Goal: Transaction & Acquisition: Download file/media

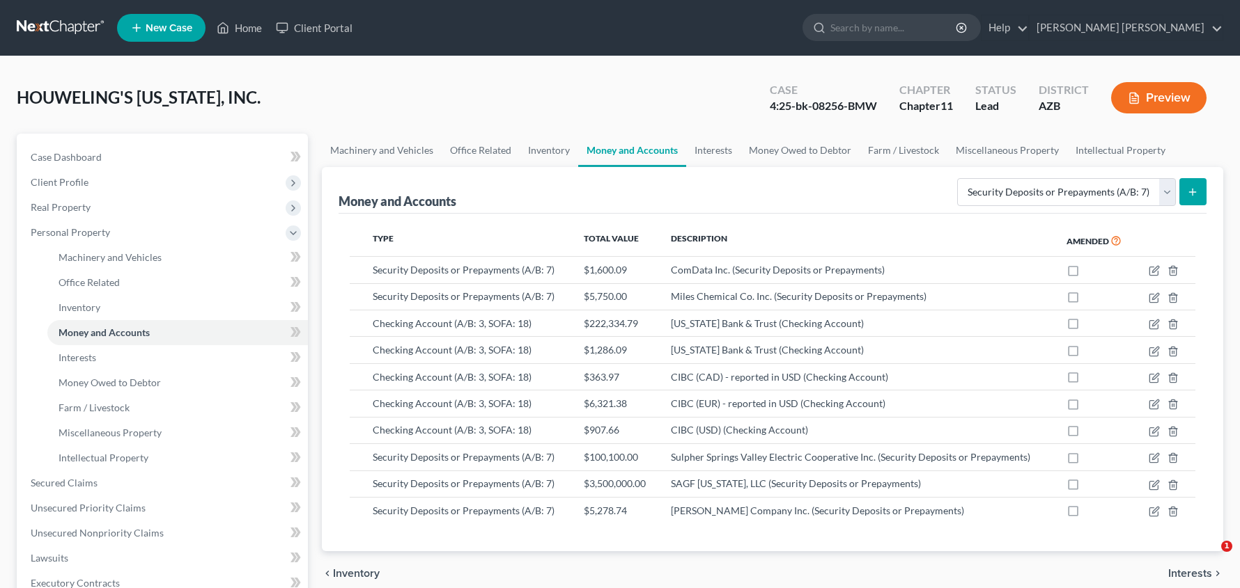
select select "security_deposits"
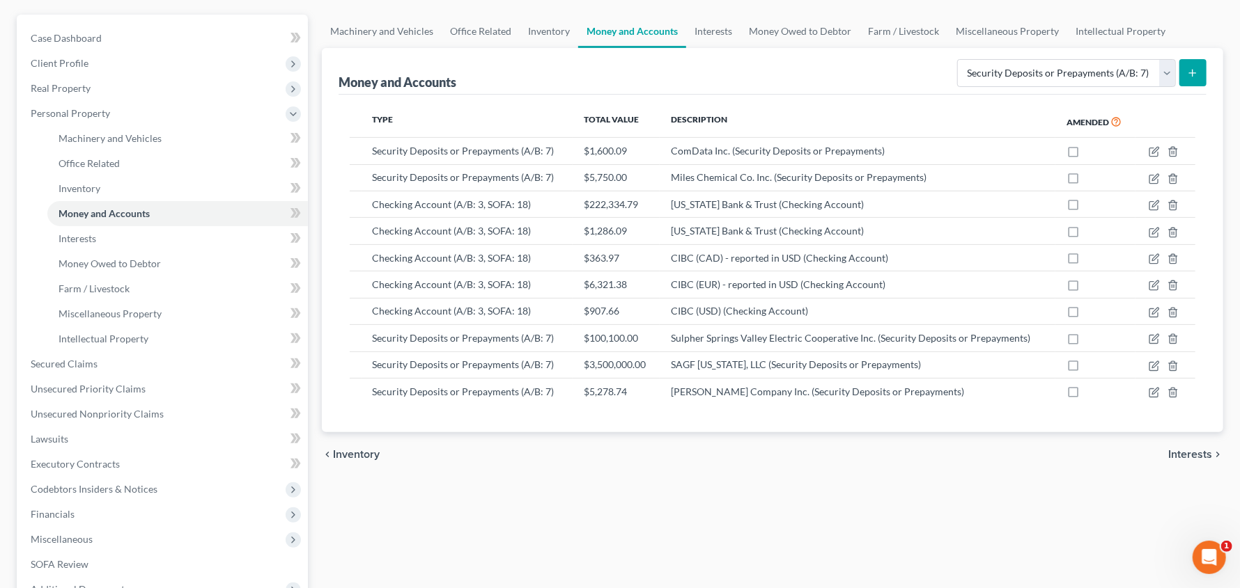
scroll to position [157, 0]
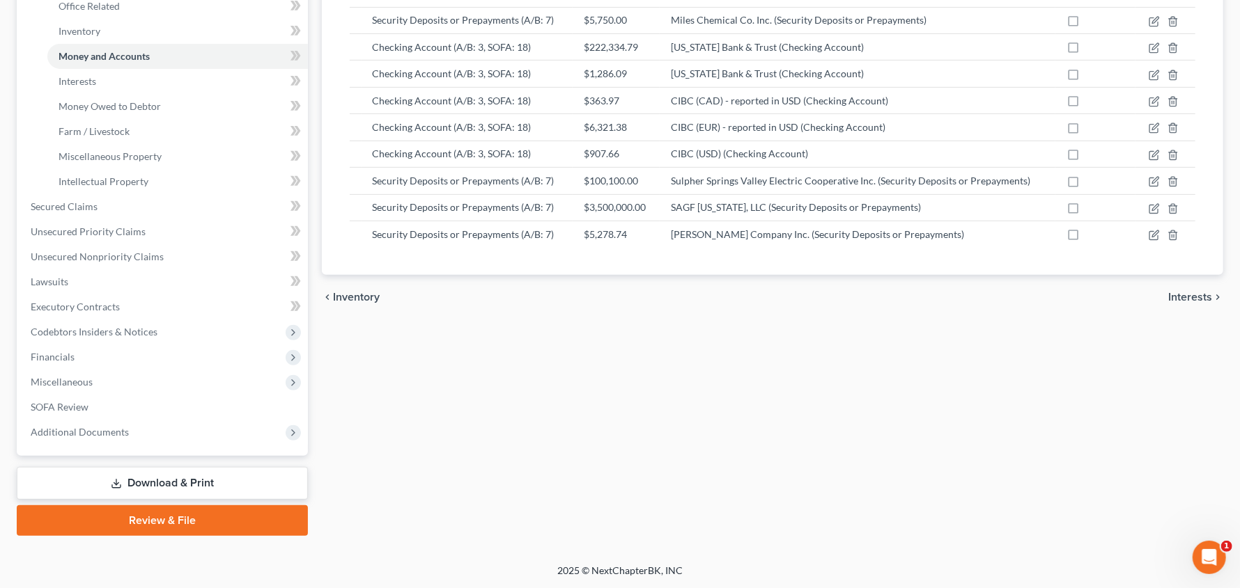
click at [151, 481] on link "Download & Print" at bounding box center [162, 483] width 291 height 33
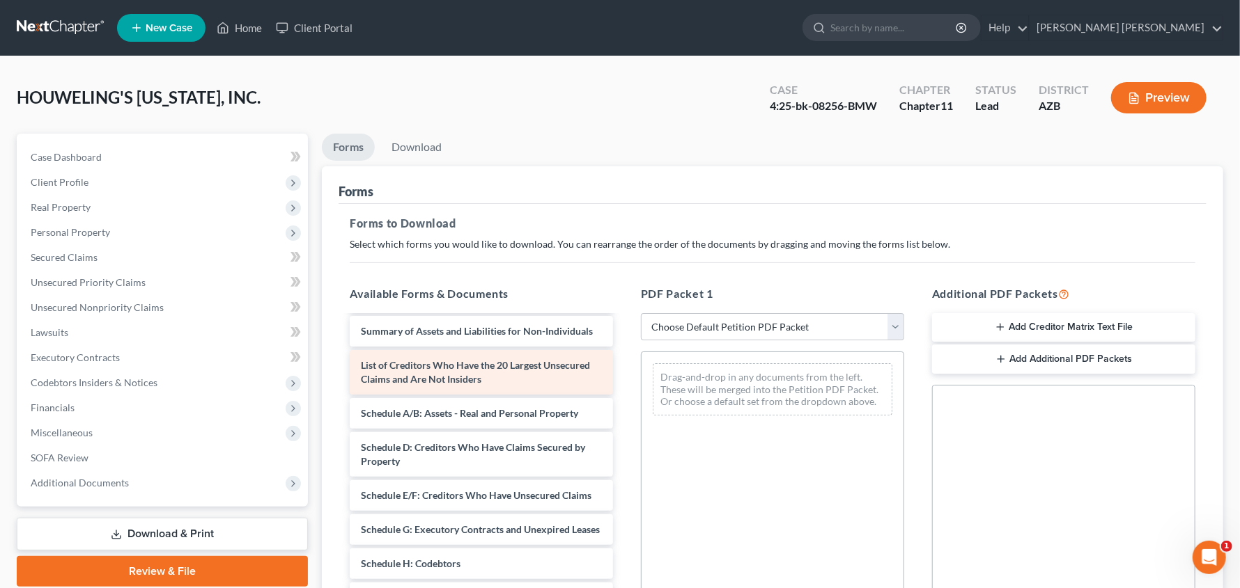
scroll to position [121, 0]
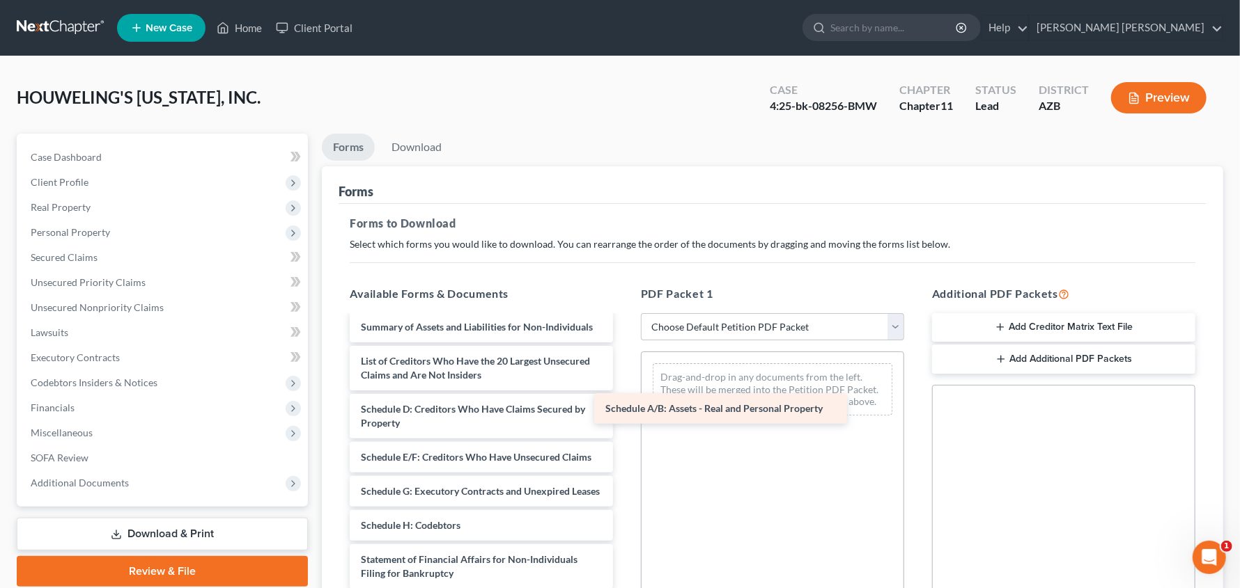
drag, startPoint x: 564, startPoint y: 423, endPoint x: 809, endPoint y: 409, distance: 244.8
click at [624, 409] on div "Schedule A/B: Assets - Real and Personal Property F2025-P13_HCI_Accounts_Payabl…" at bounding box center [481, 485] width 286 height 578
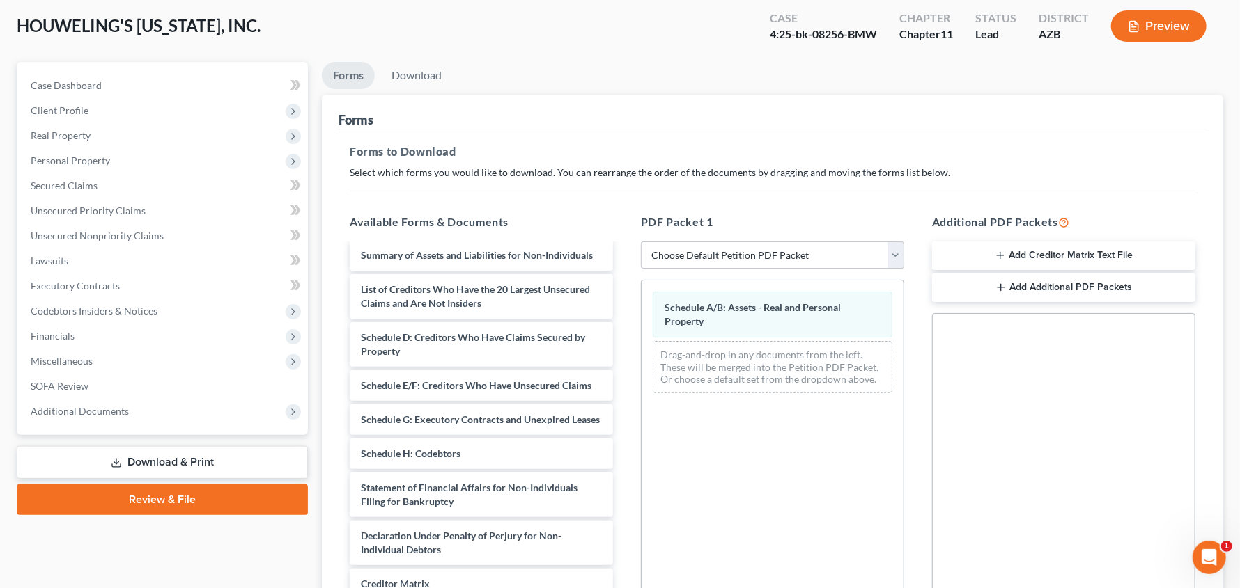
scroll to position [271, 0]
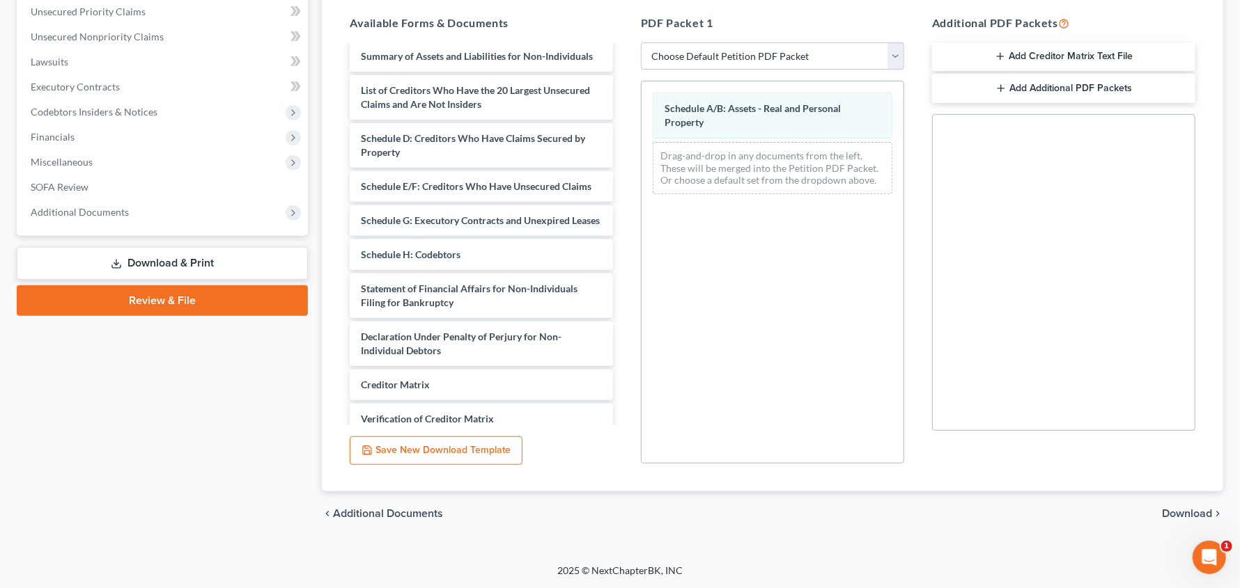
click at [1200, 513] on span "Download" at bounding box center [1187, 513] width 50 height 11
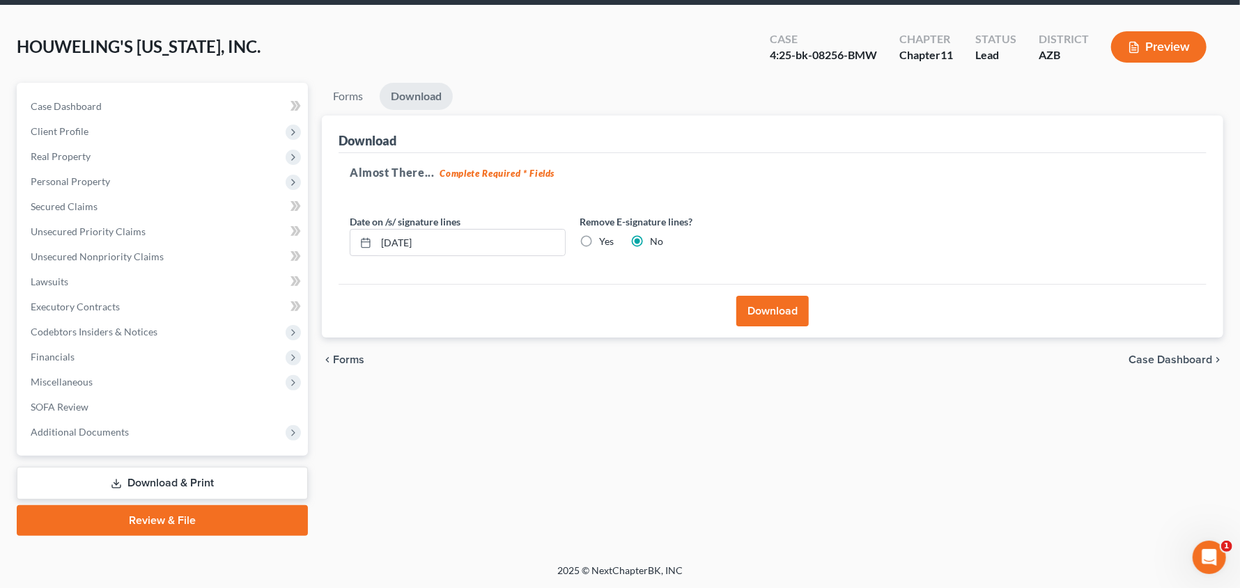
click at [599, 239] on label "Yes" at bounding box center [606, 242] width 15 height 14
click at [604, 239] on input "Yes" at bounding box center [608, 239] width 9 height 9
radio input "true"
radio input "false"
click at [770, 304] on button "Download" at bounding box center [772, 311] width 72 height 31
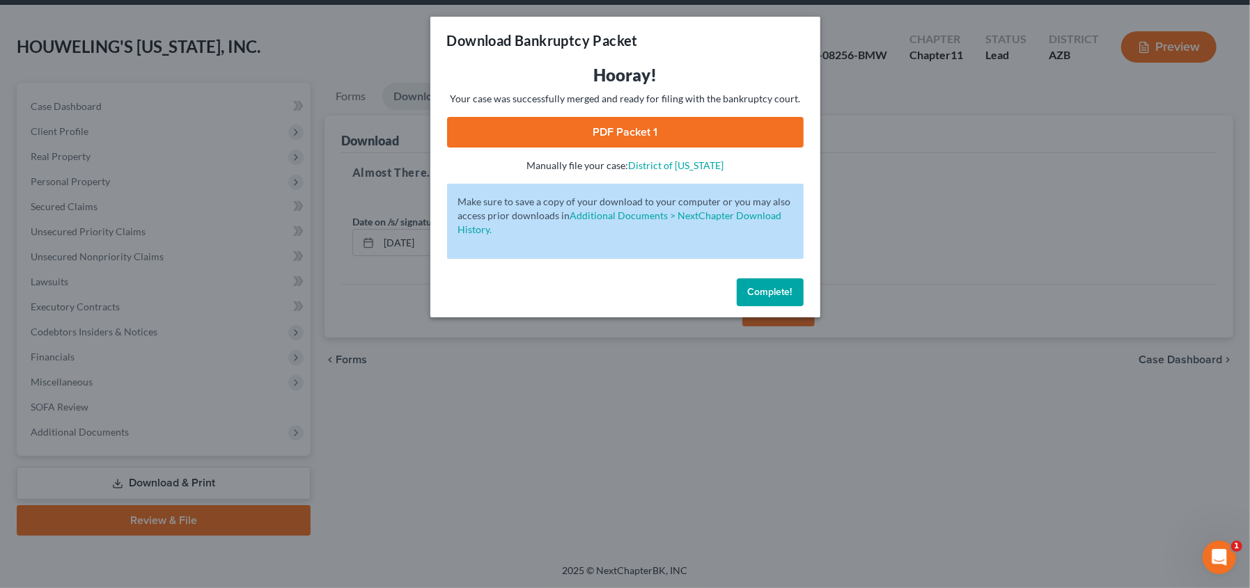
click at [627, 142] on link "PDF Packet 1" at bounding box center [625, 132] width 357 height 31
click at [779, 284] on button "Complete!" at bounding box center [770, 293] width 67 height 28
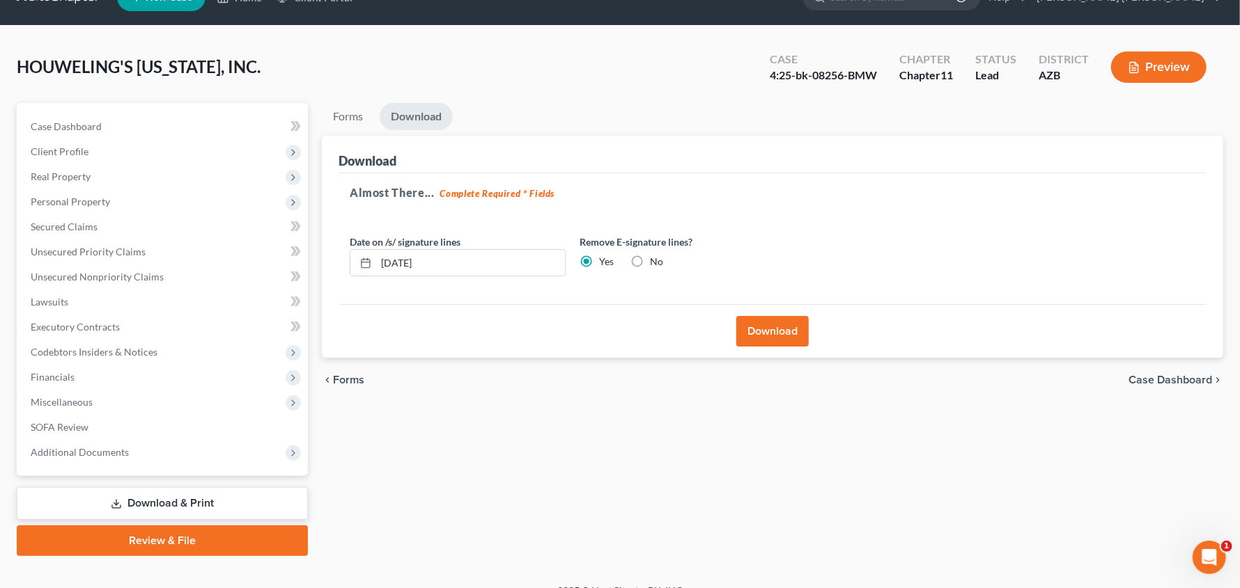
scroll to position [0, 0]
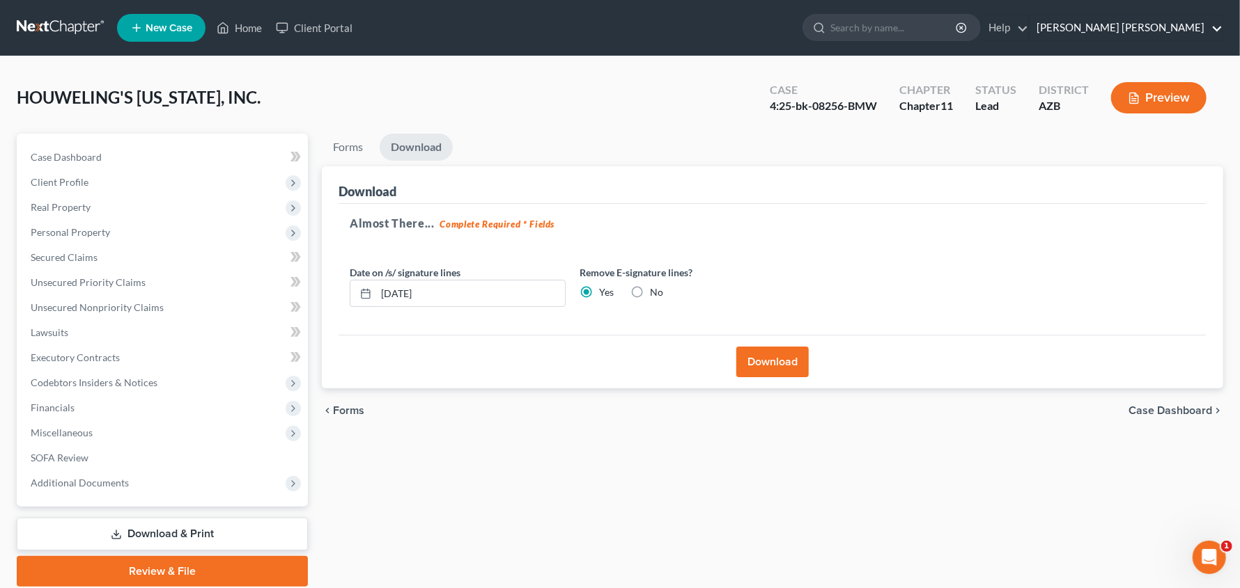
click at [1214, 26] on link "[PERSON_NAME] [PERSON_NAME]" at bounding box center [1125, 27] width 193 height 25
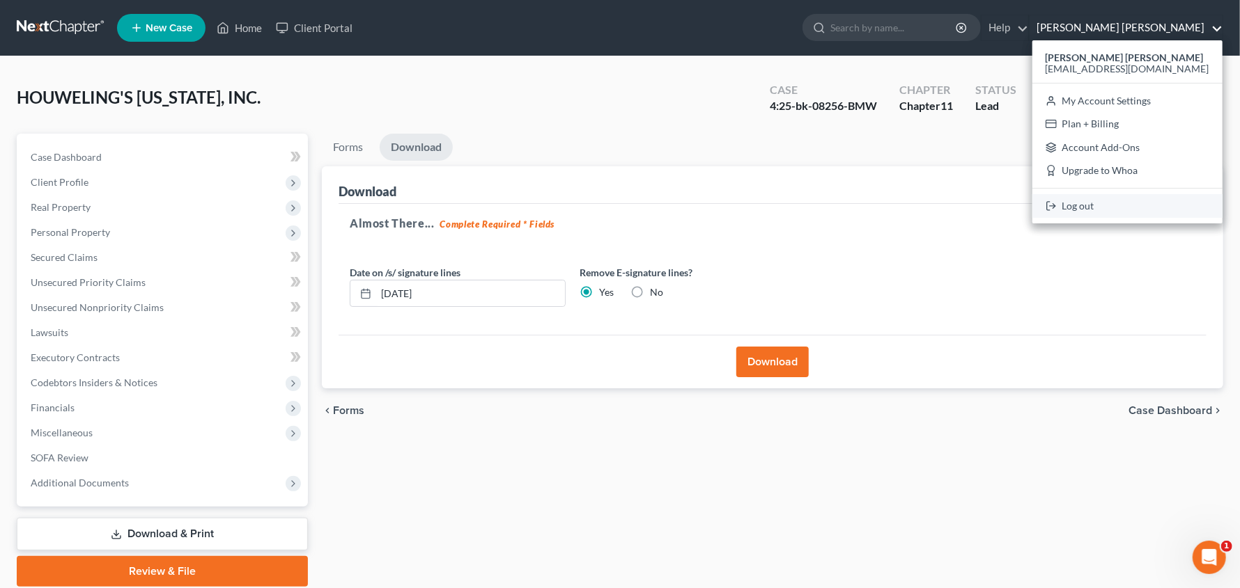
click at [1119, 212] on link "Log out" at bounding box center [1127, 206] width 190 height 24
